Goal: Task Accomplishment & Management: Use online tool/utility

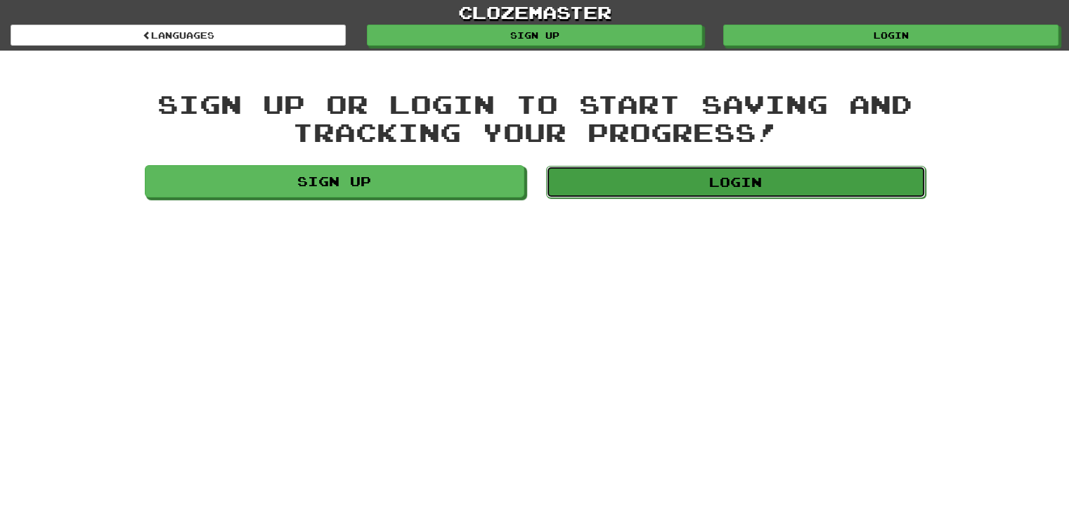
click at [620, 191] on link "Login" at bounding box center [735, 182] width 379 height 32
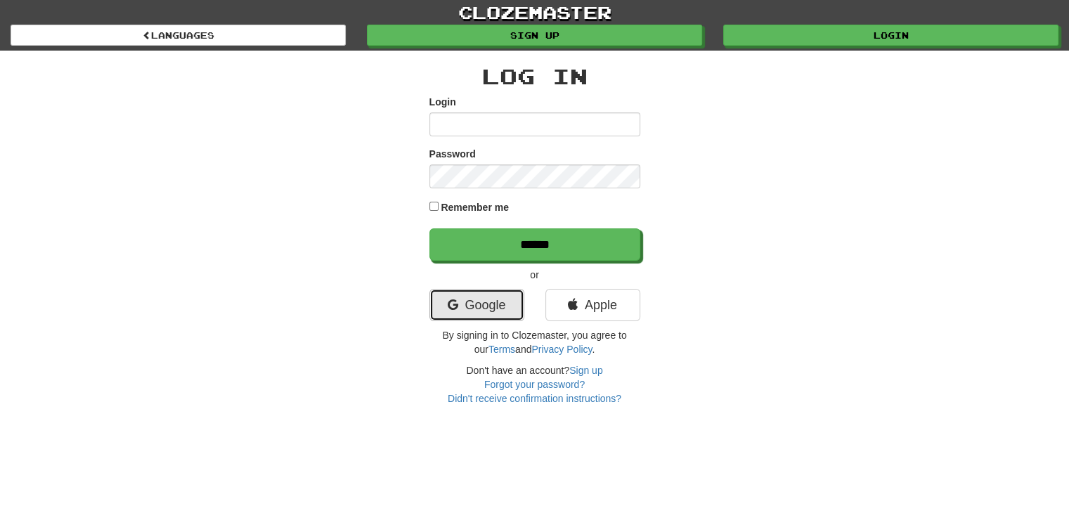
click at [477, 300] on link "Google" at bounding box center [476, 305] width 95 height 32
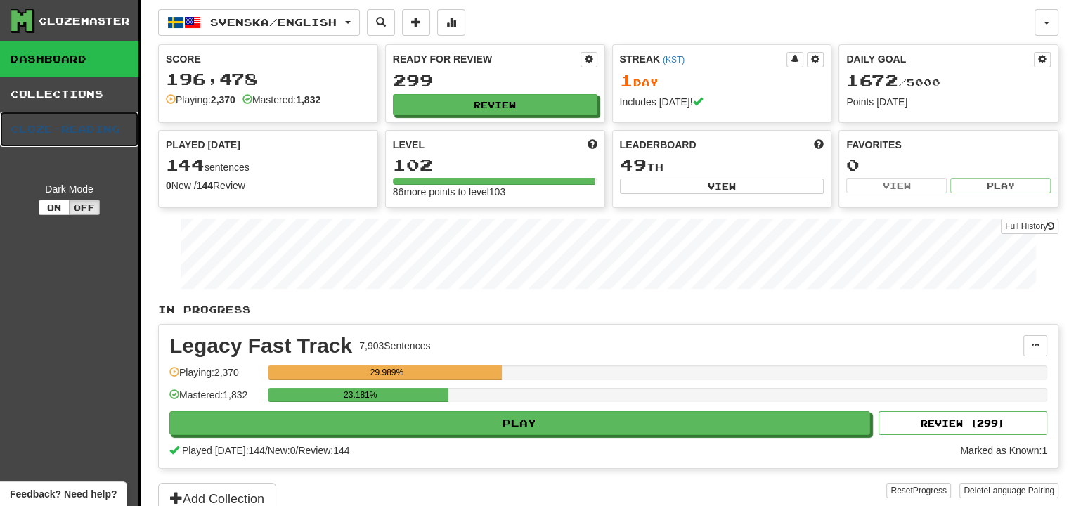
click at [0, 112] on link "Cloze-Reading" at bounding box center [69, 129] width 138 height 35
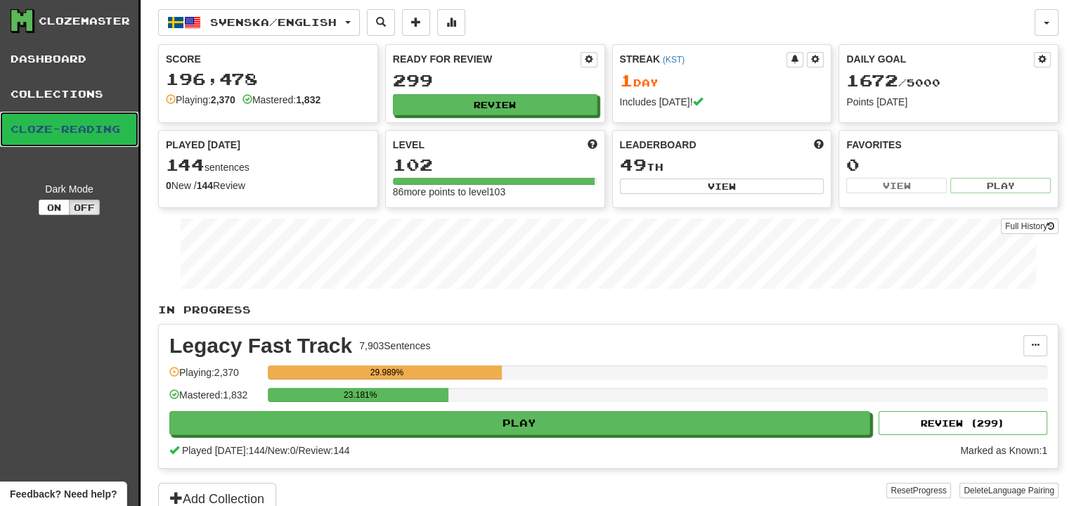
click at [0, 112] on link "Cloze-Reading" at bounding box center [69, 129] width 138 height 35
